Goal: Check status: Check status

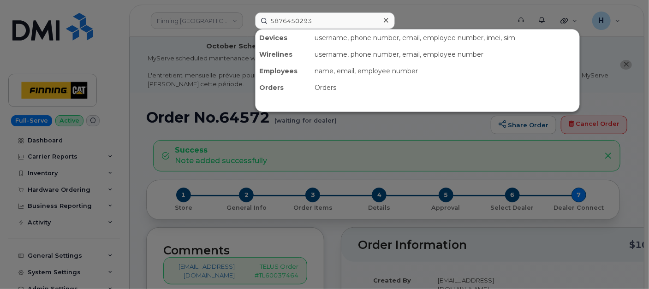
type input "5876450293"
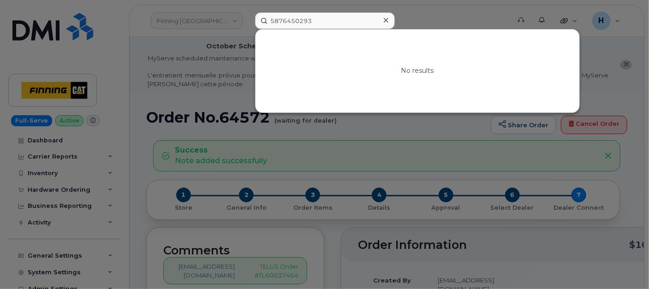
click at [387, 19] on icon at bounding box center [386, 20] width 5 height 7
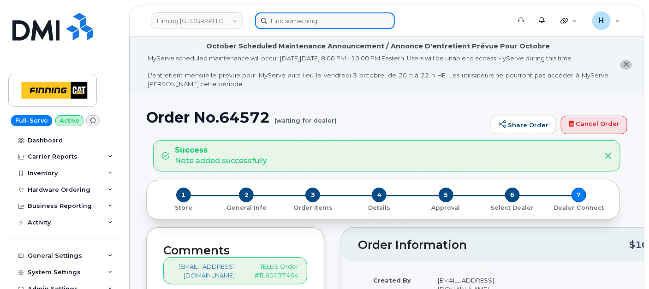
click at [294, 21] on input at bounding box center [325, 20] width 140 height 17
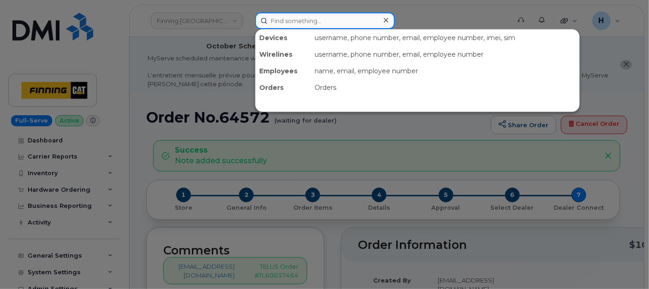
paste input "8259639854"
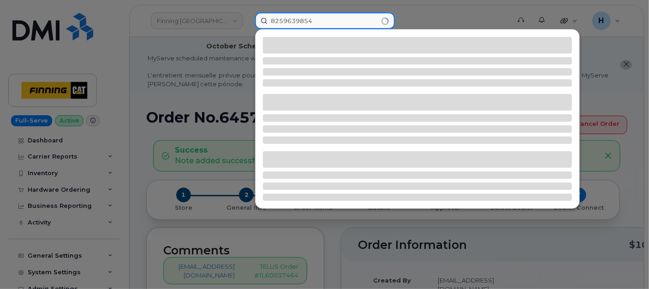
type input "8259639854"
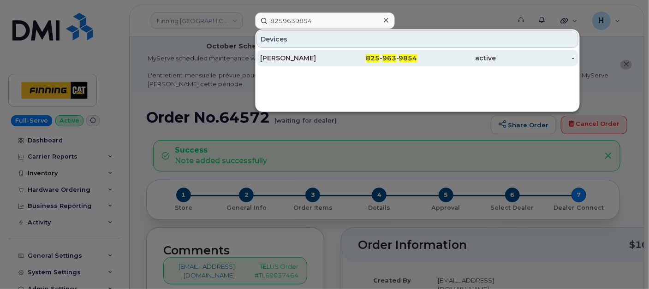
click at [290, 54] on div "[PERSON_NAME]" at bounding box center [299, 57] width 78 height 9
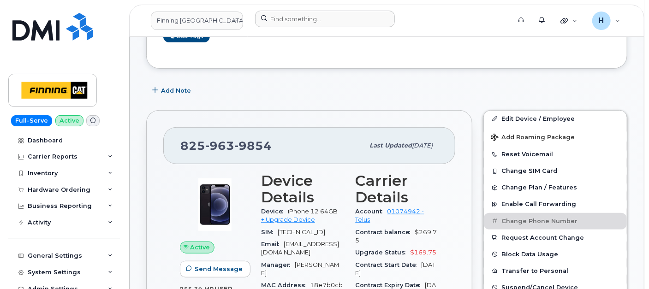
scroll to position [274, 0]
click at [53, 195] on div "Hardware Ordering" at bounding box center [64, 190] width 112 height 17
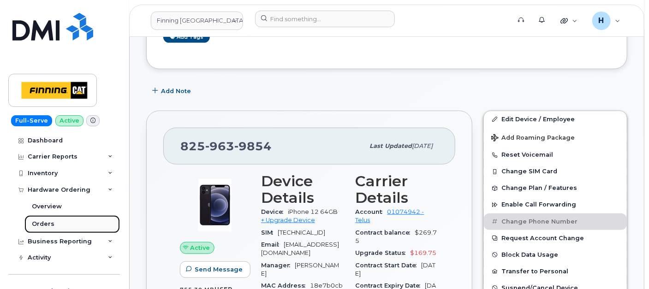
click at [50, 219] on link "Orders" at bounding box center [71, 224] width 95 height 18
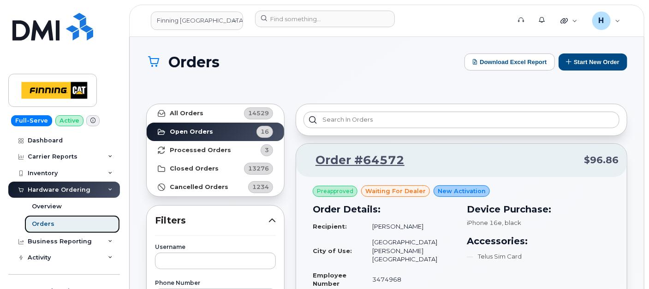
click at [82, 223] on link "Orders" at bounding box center [71, 224] width 95 height 18
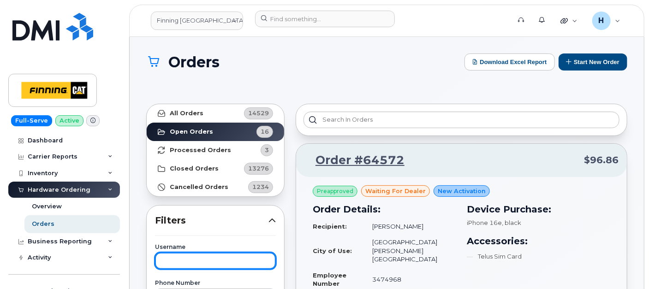
click at [185, 259] on input "text" at bounding box center [215, 261] width 121 height 17
type input "cayleb"
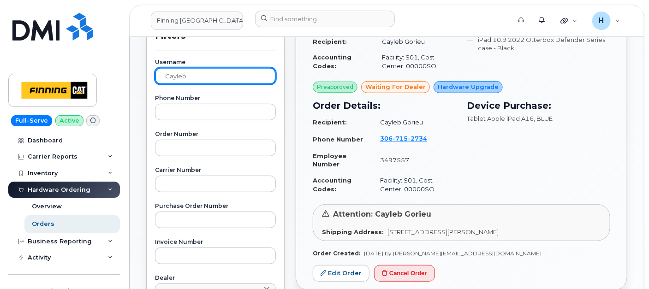
scroll to position [205, 0]
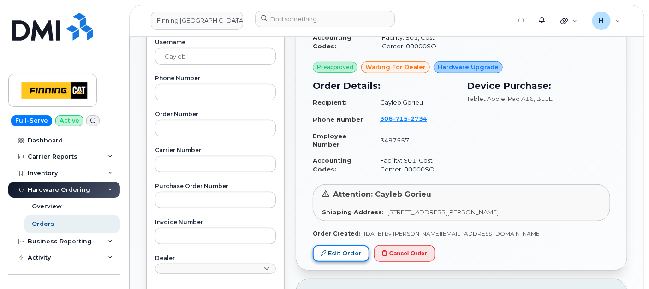
click at [342, 251] on link "Edit Order" at bounding box center [341, 253] width 57 height 17
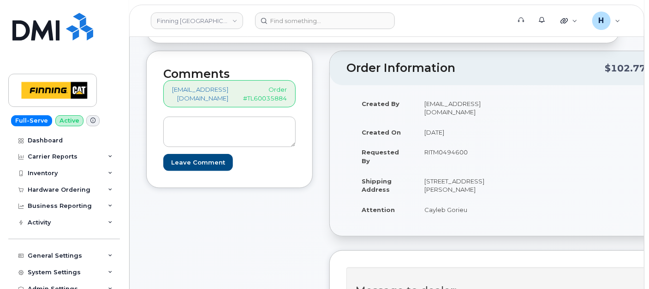
scroll to position [107, 0]
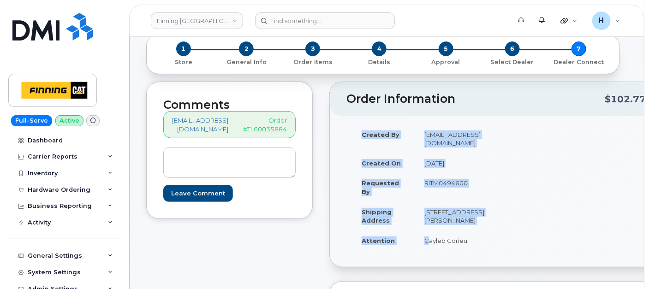
drag, startPoint x: 427, startPoint y: 237, endPoint x: 523, endPoint y: 238, distance: 96.4
click at [523, 238] on div "Created By hakaur@dminc.com Created On October 3, 2025 Requested By RITM0494600…" at bounding box center [499, 192] width 306 height 135
copy table "Created By hakaur@dminc.com Created On October 3, 2025 Requested By RITM0494600…"
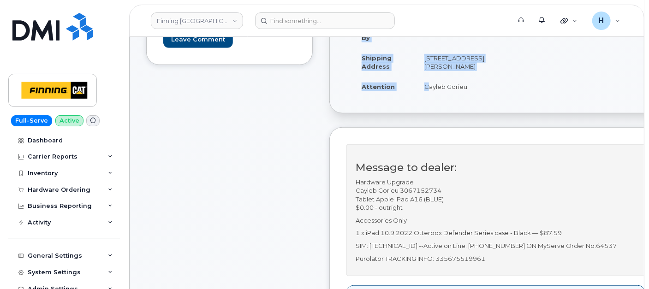
scroll to position [312, 0]
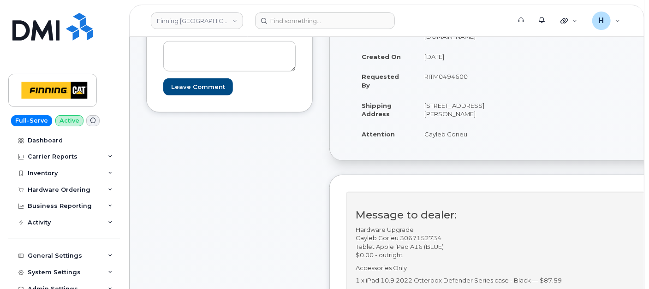
scroll to position [158, 0]
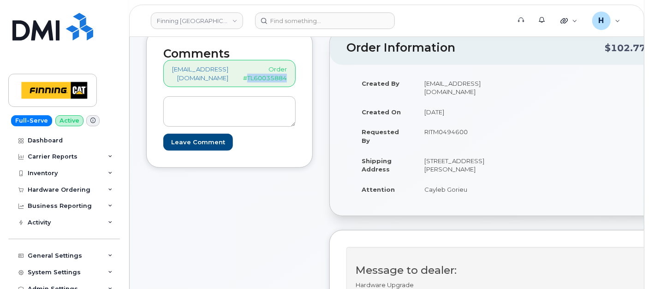
drag, startPoint x: 252, startPoint y: 77, endPoint x: 325, endPoint y: 83, distance: 73.2
copy p "TL60035884"
click at [457, 190] on div "Created By hakaur@dminc.com Created On October 3, 2025 Requested By RITM0494600…" at bounding box center [422, 140] width 153 height 135
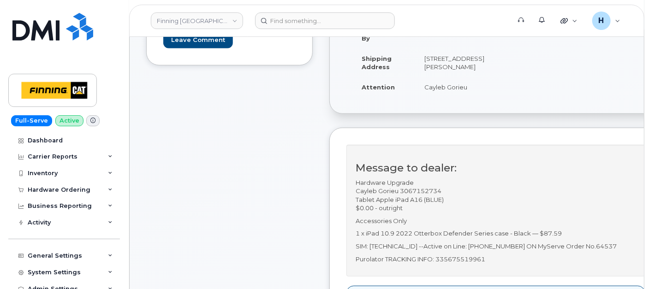
scroll to position [261, 0]
click at [624, 242] on p "SIM: 8912230102357625189 --Active on Line: 306-715-2734 ON MyServe Order No.645…" at bounding box center [496, 246] width 280 height 9
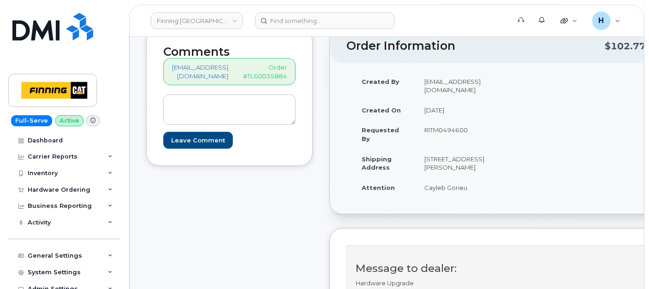
scroll to position [158, 0]
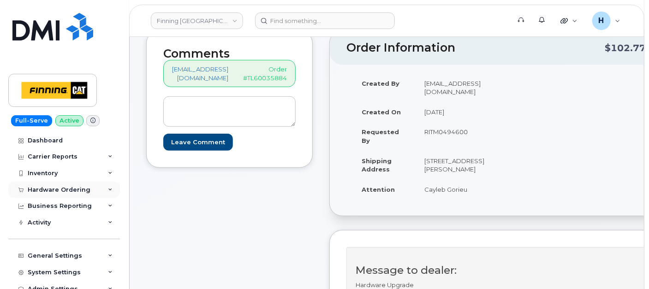
click at [81, 194] on div "Hardware Ordering" at bounding box center [64, 190] width 112 height 17
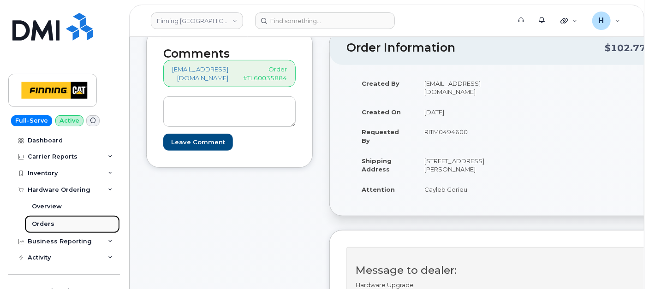
click at [43, 223] on div "Orders" at bounding box center [43, 224] width 23 height 8
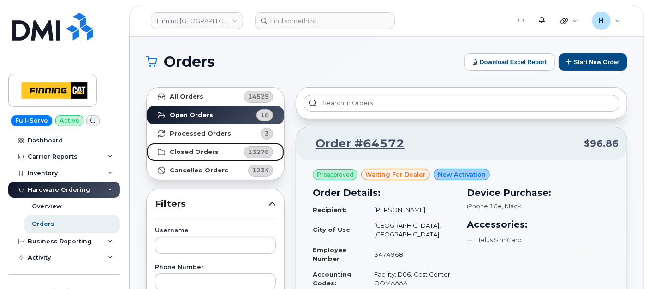
click at [207, 146] on link "Closed Orders 13276" at bounding box center [215, 152] width 137 height 18
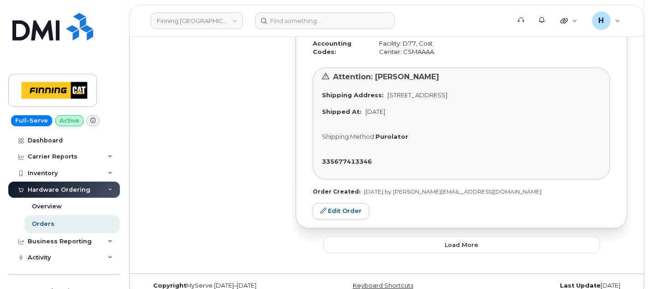
scroll to position [2419, 0]
click at [349, 237] on button "Load more" at bounding box center [461, 244] width 277 height 17
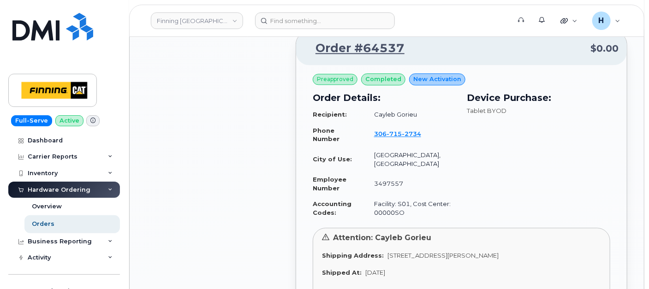
scroll to position [2572, 0]
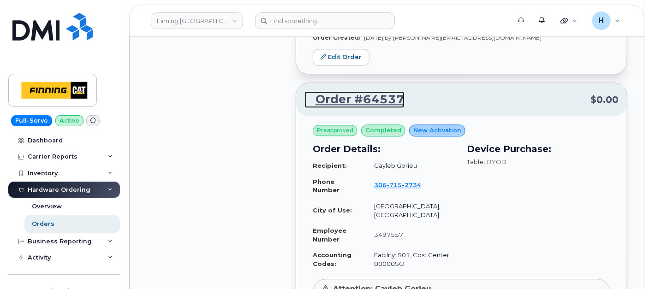
click at [356, 91] on link "Order #64537" at bounding box center [354, 99] width 100 height 17
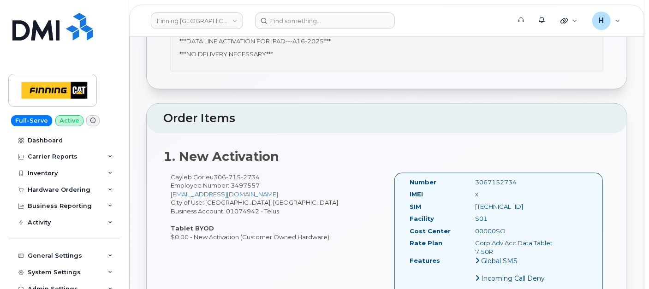
scroll to position [410, 0]
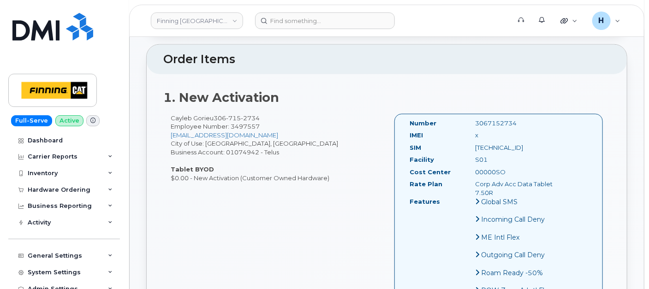
click at [263, 249] on div "Cayleb Gorieu 306 715 2734 Employee Number: 3497557 Cayleb.Gorieu@finning.com C…" at bounding box center [386, 224] width 447 height 221
click at [190, 224] on div "Cayleb Gorieu 306 715 2734 Employee Number: 3497557 Cayleb.Gorieu@finning.com C…" at bounding box center [386, 224] width 447 height 221
click at [77, 184] on div "Hardware Ordering" at bounding box center [64, 190] width 112 height 17
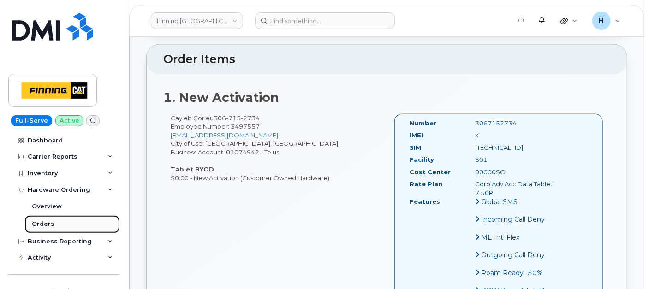
click at [58, 219] on link "Orders" at bounding box center [71, 224] width 95 height 18
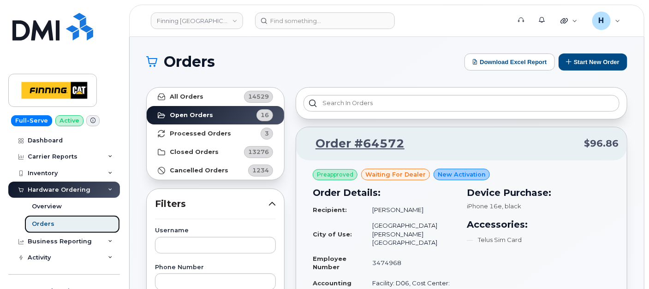
click at [43, 224] on div "Orders" at bounding box center [43, 224] width 23 height 8
click at [75, 232] on link "Orders" at bounding box center [71, 224] width 95 height 18
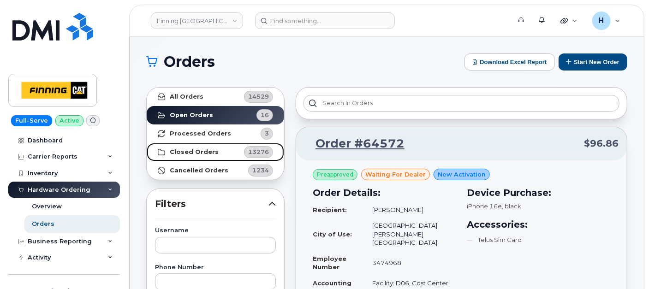
click at [192, 160] on link "Closed Orders 13276" at bounding box center [215, 152] width 137 height 18
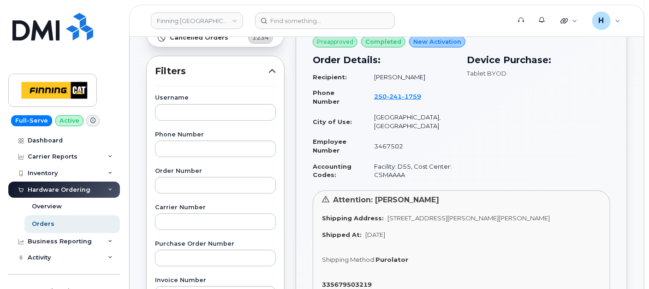
scroll to position [154, 0]
